Goal: Find specific page/section: Find specific page/section

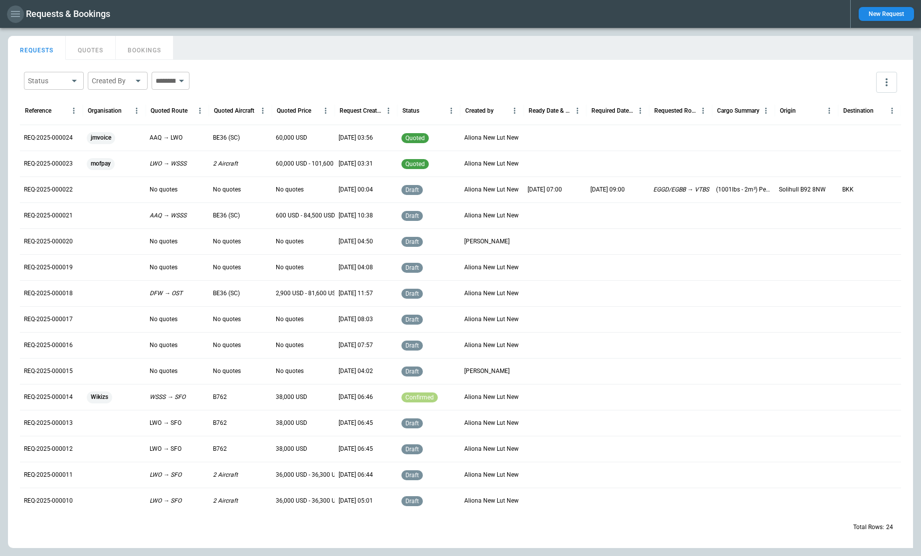
click at [12, 15] on icon "button" at bounding box center [15, 14] width 12 height 12
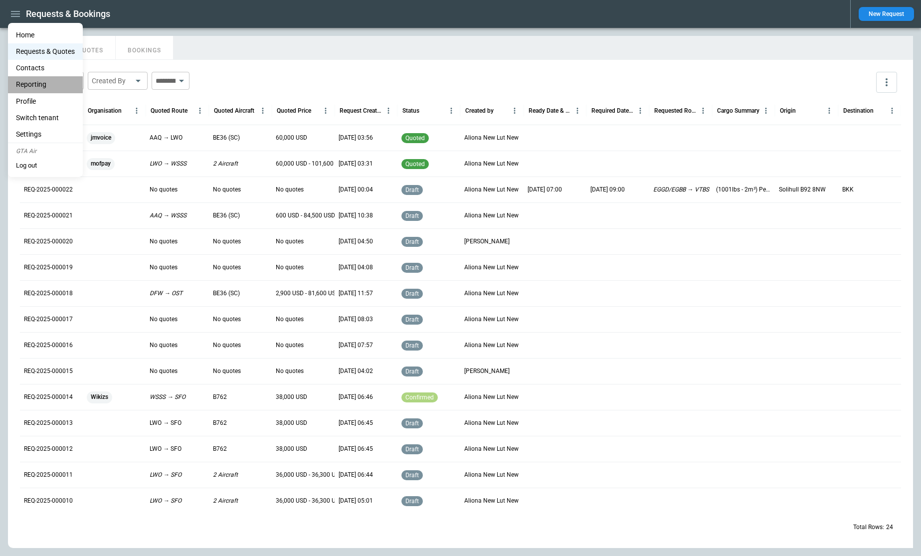
click at [35, 87] on li "Reporting" at bounding box center [45, 84] width 75 height 16
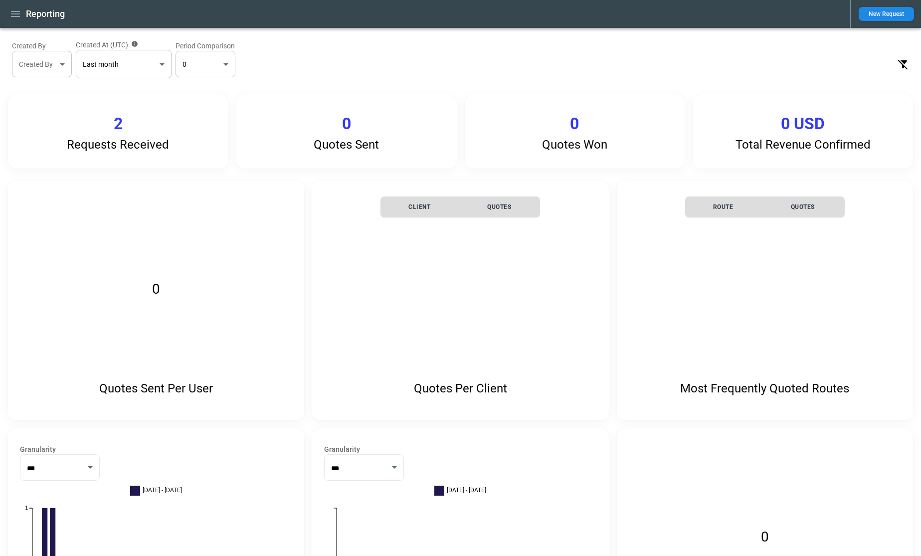
click at [347, 49] on div "**********" at bounding box center [460, 59] width 905 height 46
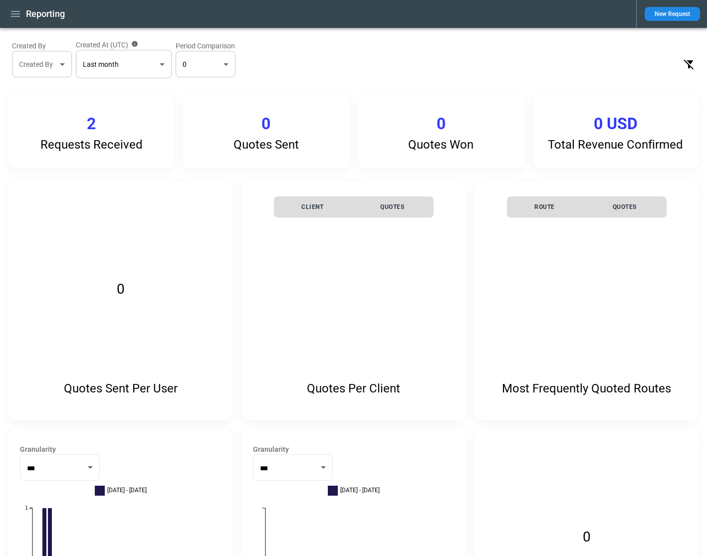
click at [399, 61] on div "**********" at bounding box center [353, 59] width 691 height 46
